Goal: Task Accomplishment & Management: Use online tool/utility

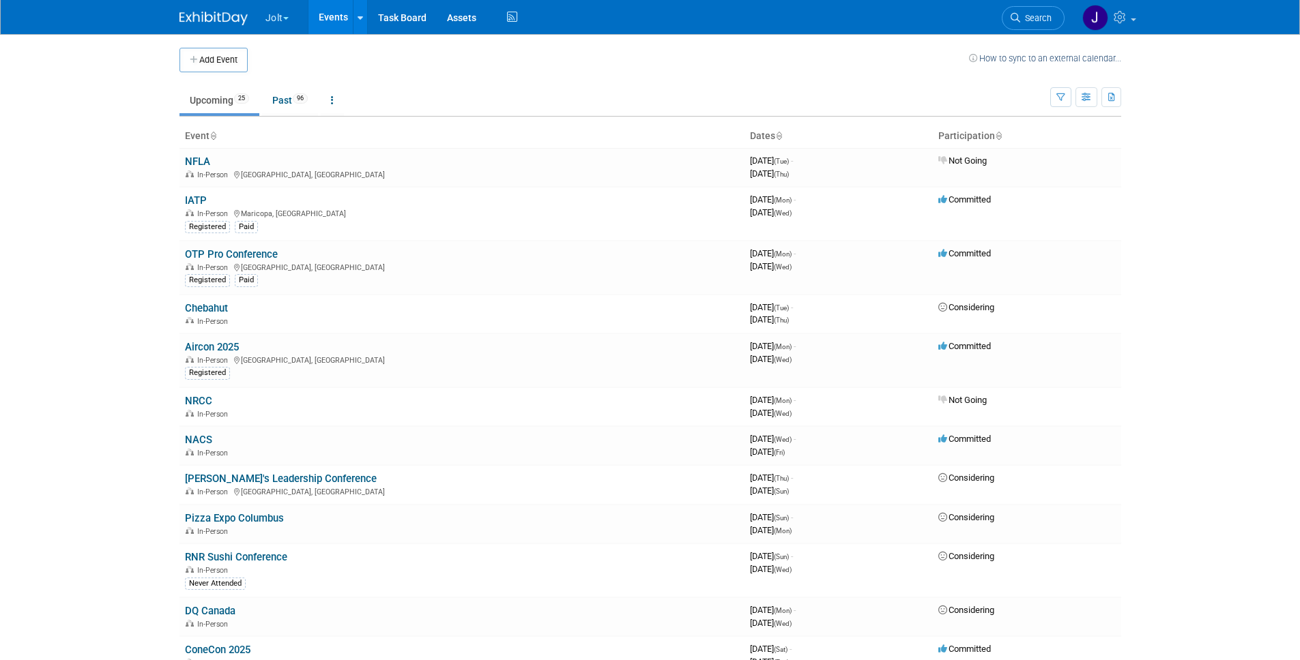
click at [118, 211] on body "Jolt Choose Workspace: Jolt SmartSense by Digi Events Events Add Event Bulk Upl…" at bounding box center [650, 330] width 1300 height 660
click at [269, 98] on link "Past 96" at bounding box center [290, 100] width 56 height 26
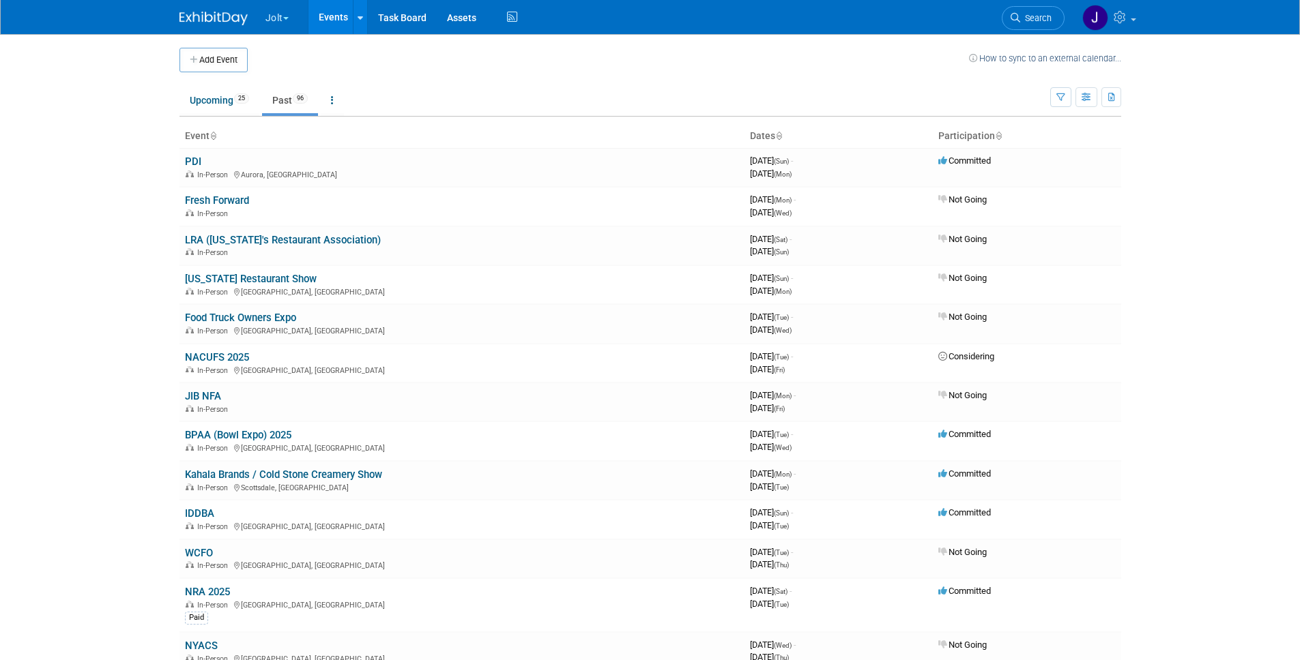
click at [134, 233] on body "Jolt Choose Workspace: Jolt SmartSense by Digi Events Events Add Event Bulk Upl…" at bounding box center [650, 330] width 1300 height 660
drag, startPoint x: 162, startPoint y: 244, endPoint x: 175, endPoint y: 203, distance: 42.1
click at [162, 244] on body "Jolt Choose Workspace: Jolt SmartSense by Digi Events Events Add Event Bulk Upl…" at bounding box center [650, 330] width 1300 height 660
click at [283, 23] on button "Jolt" at bounding box center [285, 15] width 42 height 30
click at [302, 82] on link "SmartSense by Digi Events" at bounding box center [333, 81] width 137 height 19
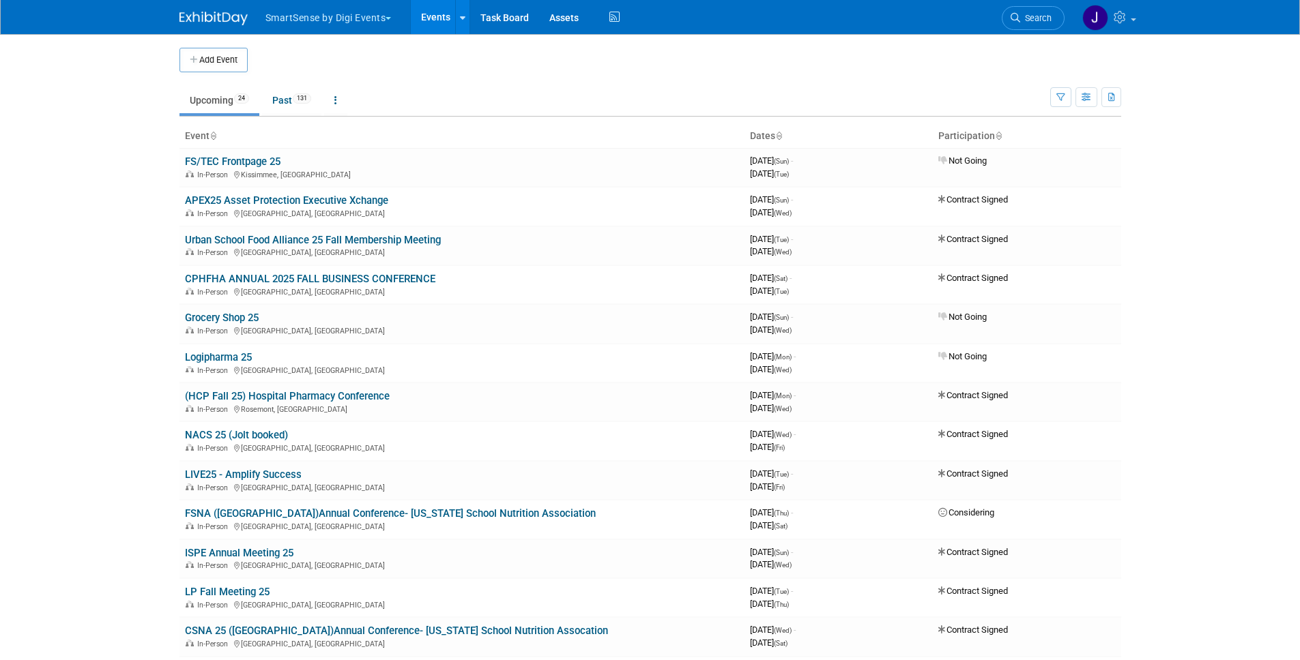
click at [1275, 329] on body "SmartSense by Digi Events Choose Workspace: Jolt SmartSense by Digi Events Even…" at bounding box center [650, 330] width 1300 height 660
click at [317, 17] on button "SmartSense by Digi Events" at bounding box center [336, 15] width 145 height 30
click at [332, 61] on link "Jolt" at bounding box center [333, 62] width 136 height 19
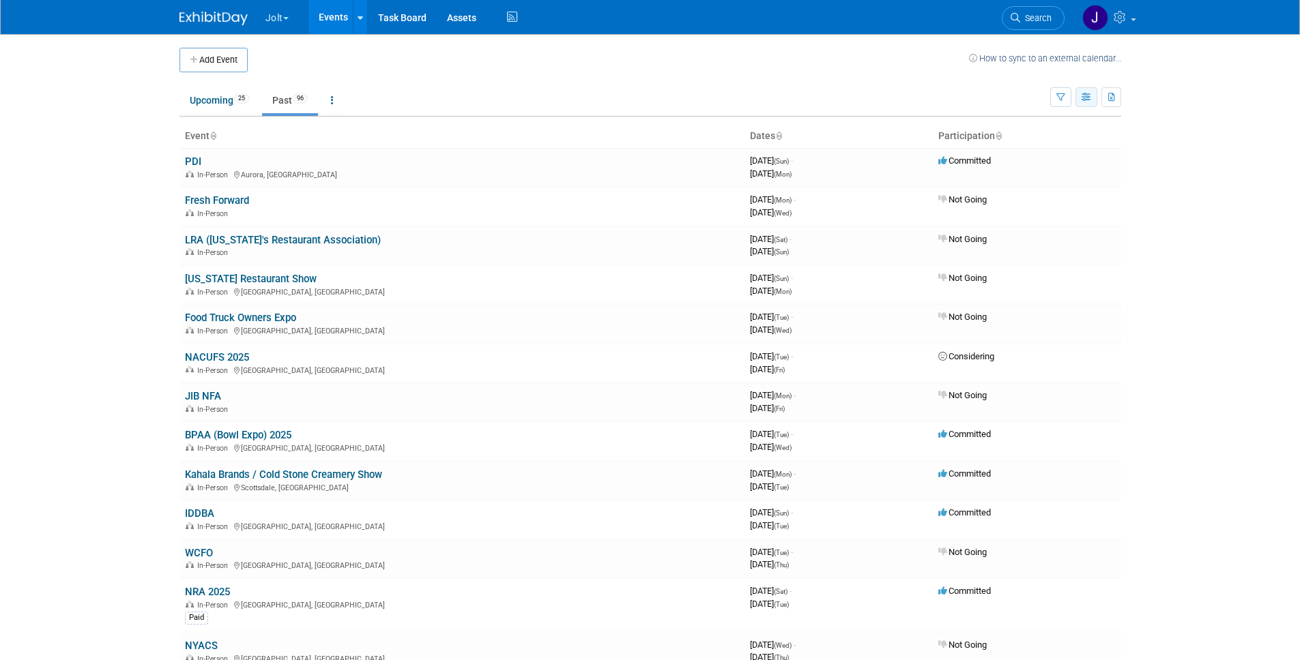
click at [1085, 101] on icon "button" at bounding box center [1086, 97] width 10 height 9
click at [1105, 201] on td "Not Going" at bounding box center [1027, 206] width 188 height 39
click at [1111, 98] on icon "button" at bounding box center [1112, 97] width 8 height 9
click at [247, 96] on span "25" at bounding box center [241, 98] width 15 height 10
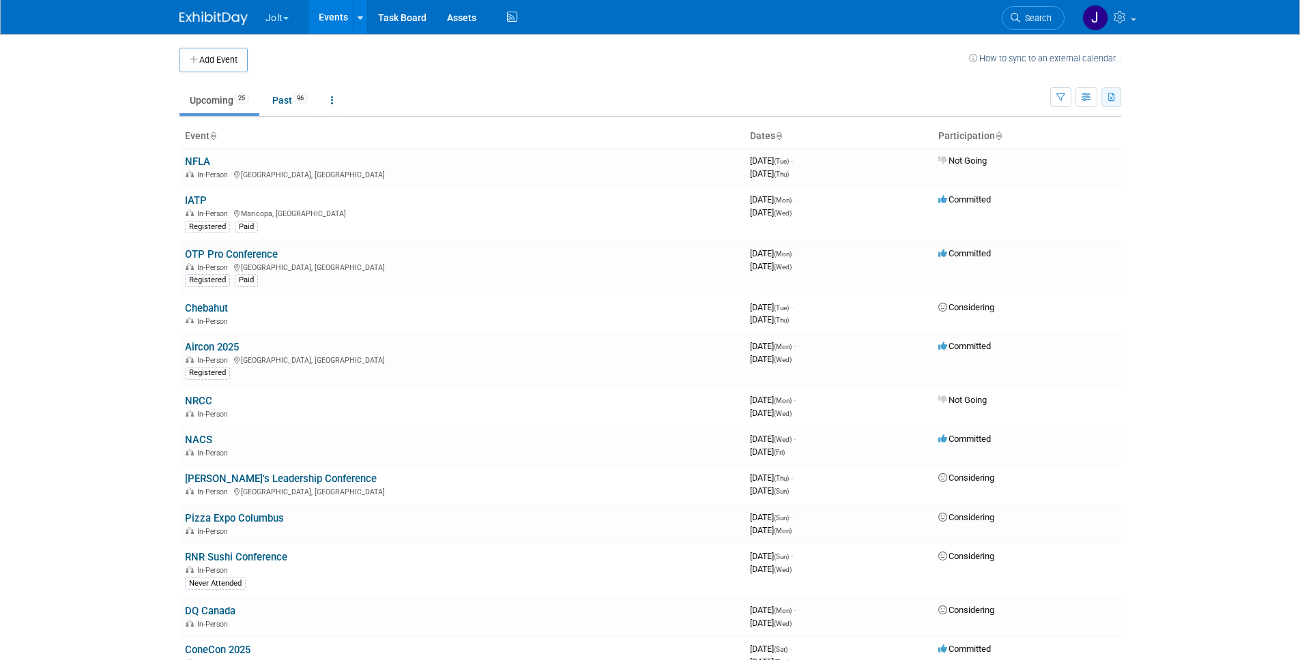
click at [1114, 101] on icon "button" at bounding box center [1112, 97] width 8 height 9
click at [1041, 142] on link "Export Current View (25 Events)" at bounding box center [1036, 140] width 148 height 19
click at [125, 278] on body "Jolt Choose Workspace: Jolt SmartSense by Digi Events Events Add Event Bulk Upl…" at bounding box center [650, 330] width 1300 height 660
